Goal: Transaction & Acquisition: Purchase product/service

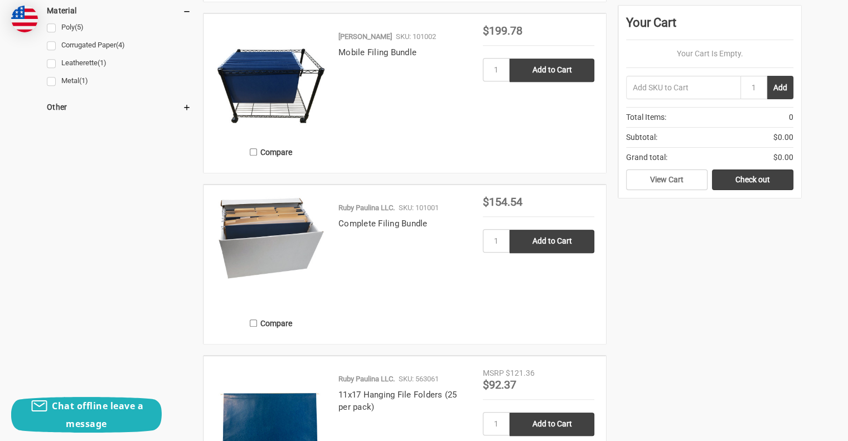
scroll to position [929, 0]
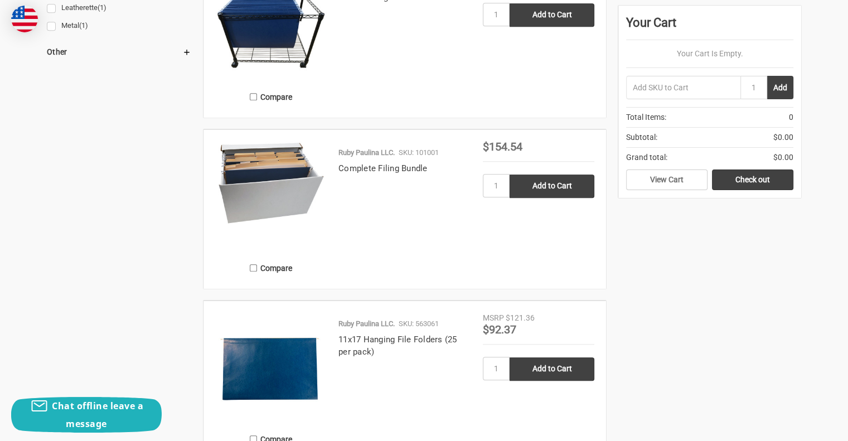
click at [310, 180] on img at bounding box center [271, 182] width 112 height 83
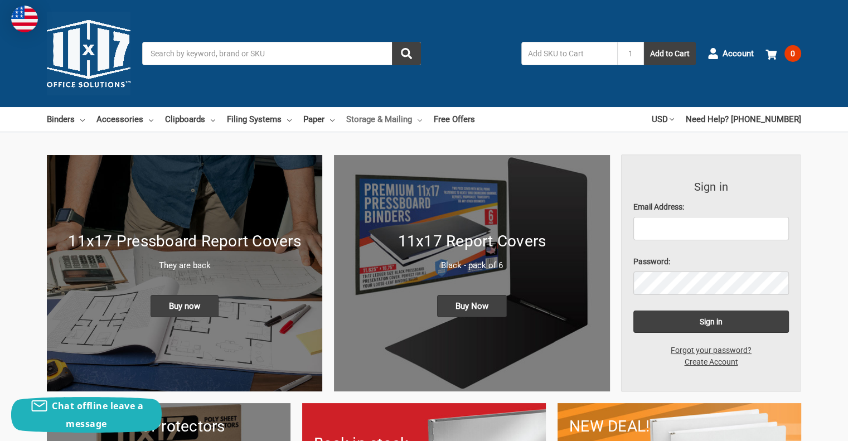
click at [385, 124] on link "Storage & Mailing" at bounding box center [384, 119] width 76 height 25
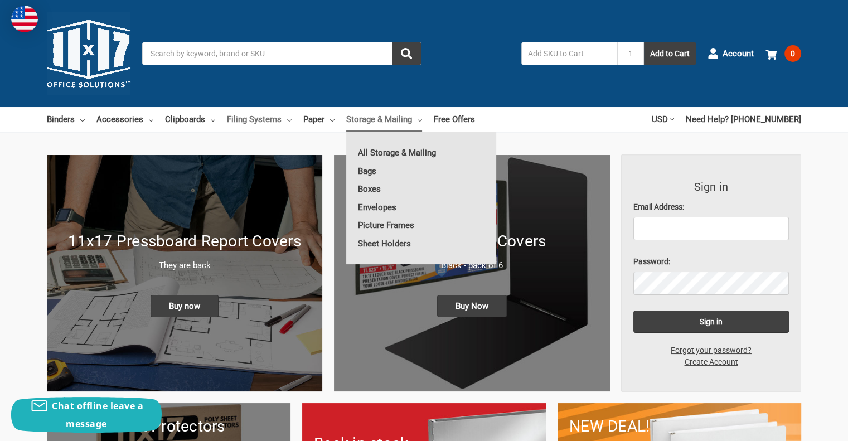
click at [281, 120] on link "Filing Systems" at bounding box center [259, 119] width 65 height 25
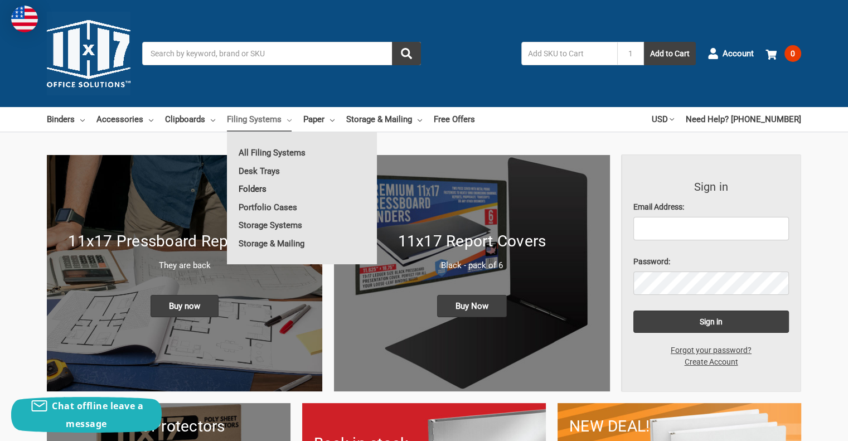
click at [258, 186] on link "Folders" at bounding box center [302, 189] width 150 height 18
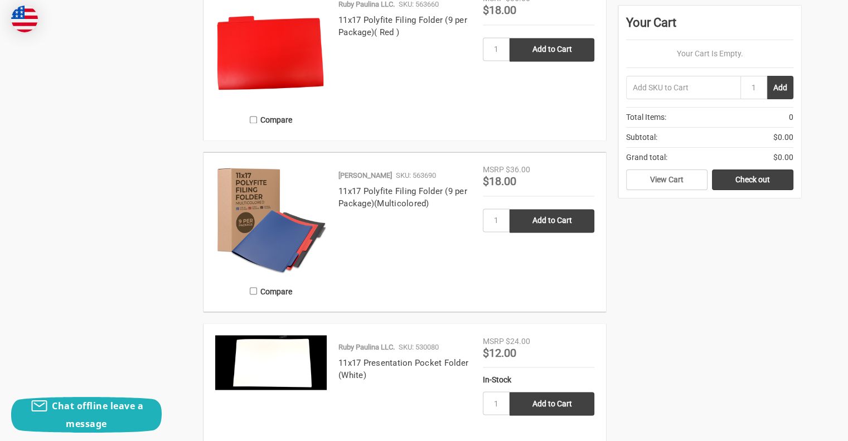
scroll to position [2045, 0]
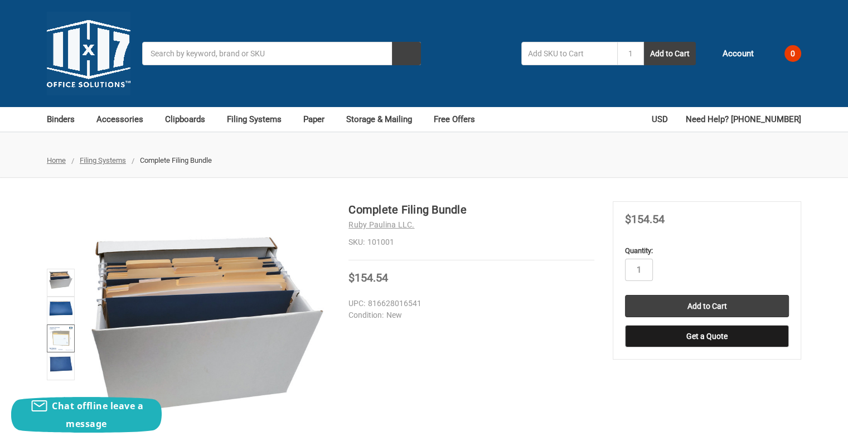
click at [61, 351] on link at bounding box center [61, 339] width 28 height 28
